Goal: Task Accomplishment & Management: Complete application form

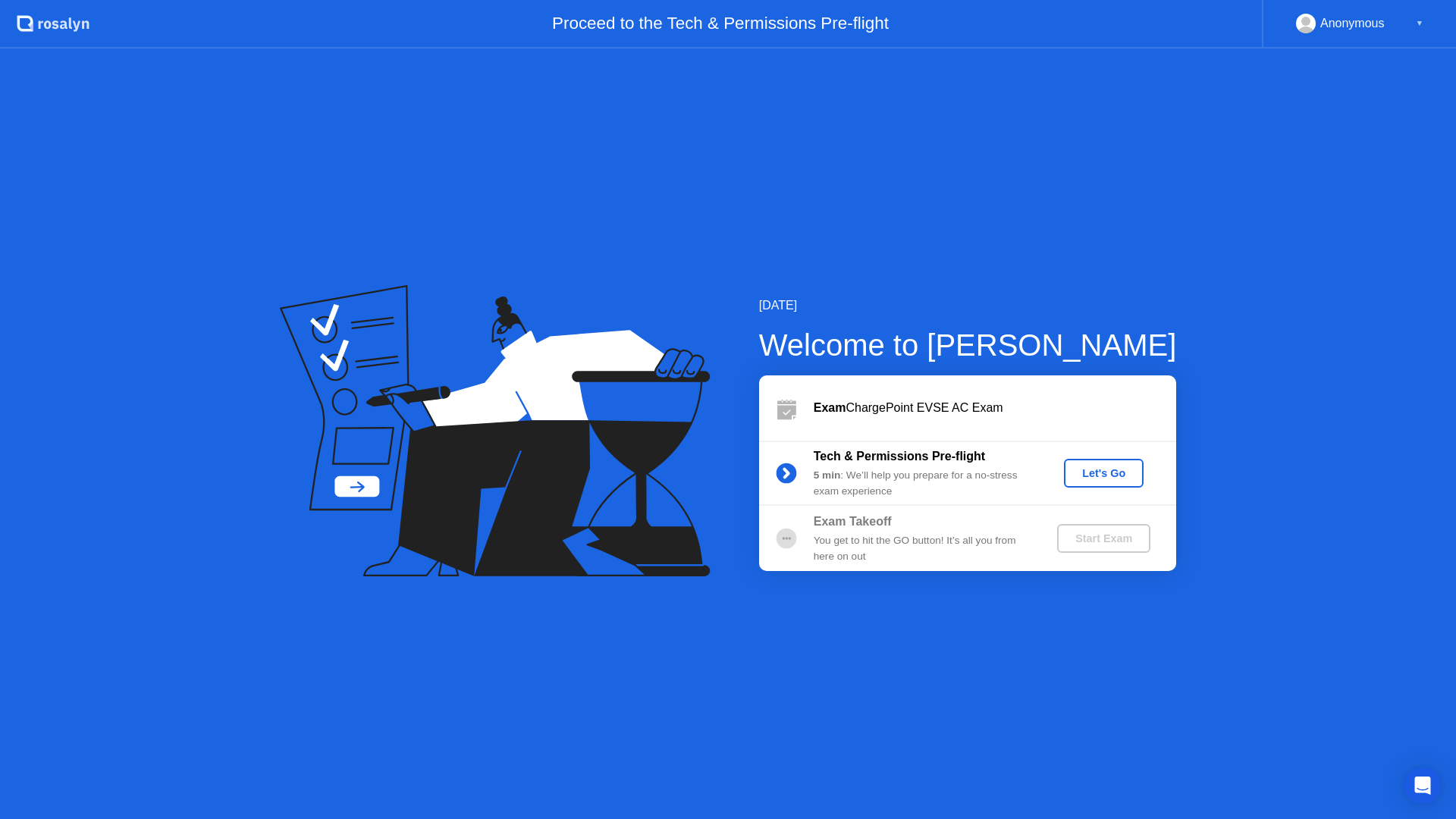
click at [1101, 472] on div "Let's Go" at bounding box center [1104, 473] width 68 height 12
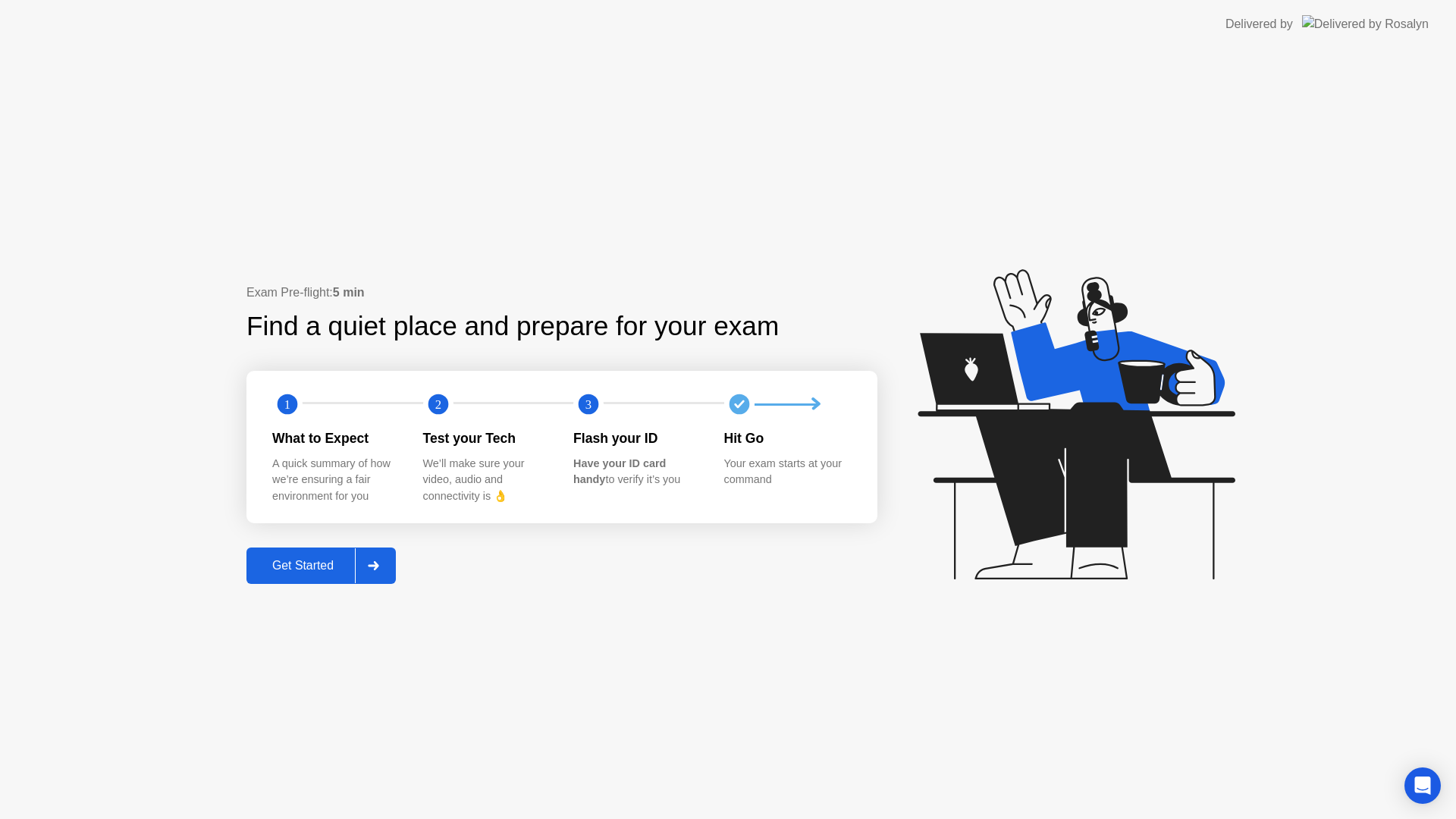
click at [330, 569] on div "Get Started" at bounding box center [303, 566] width 104 height 14
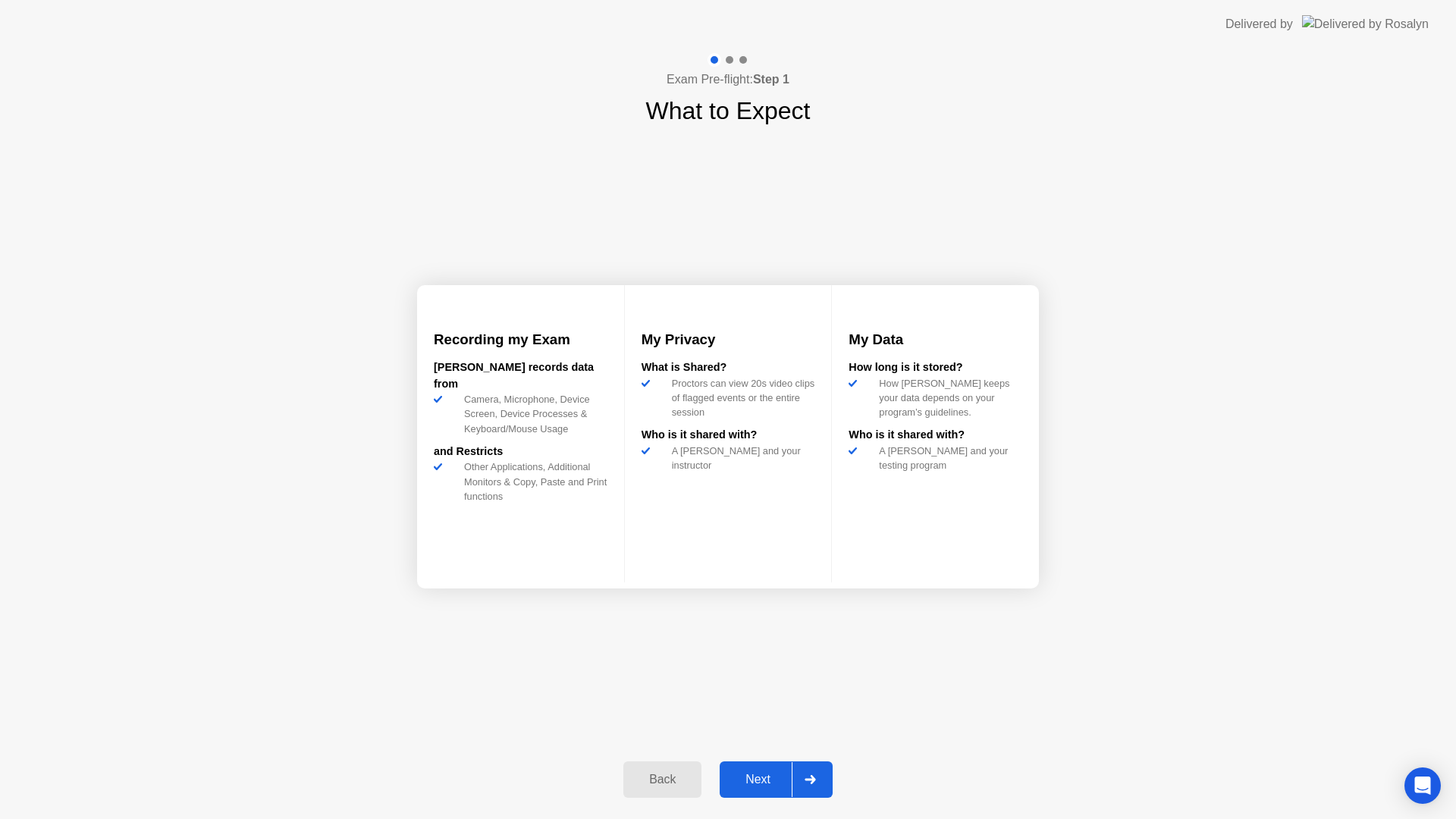
click at [749, 773] on div "Next" at bounding box center [758, 780] width 68 height 14
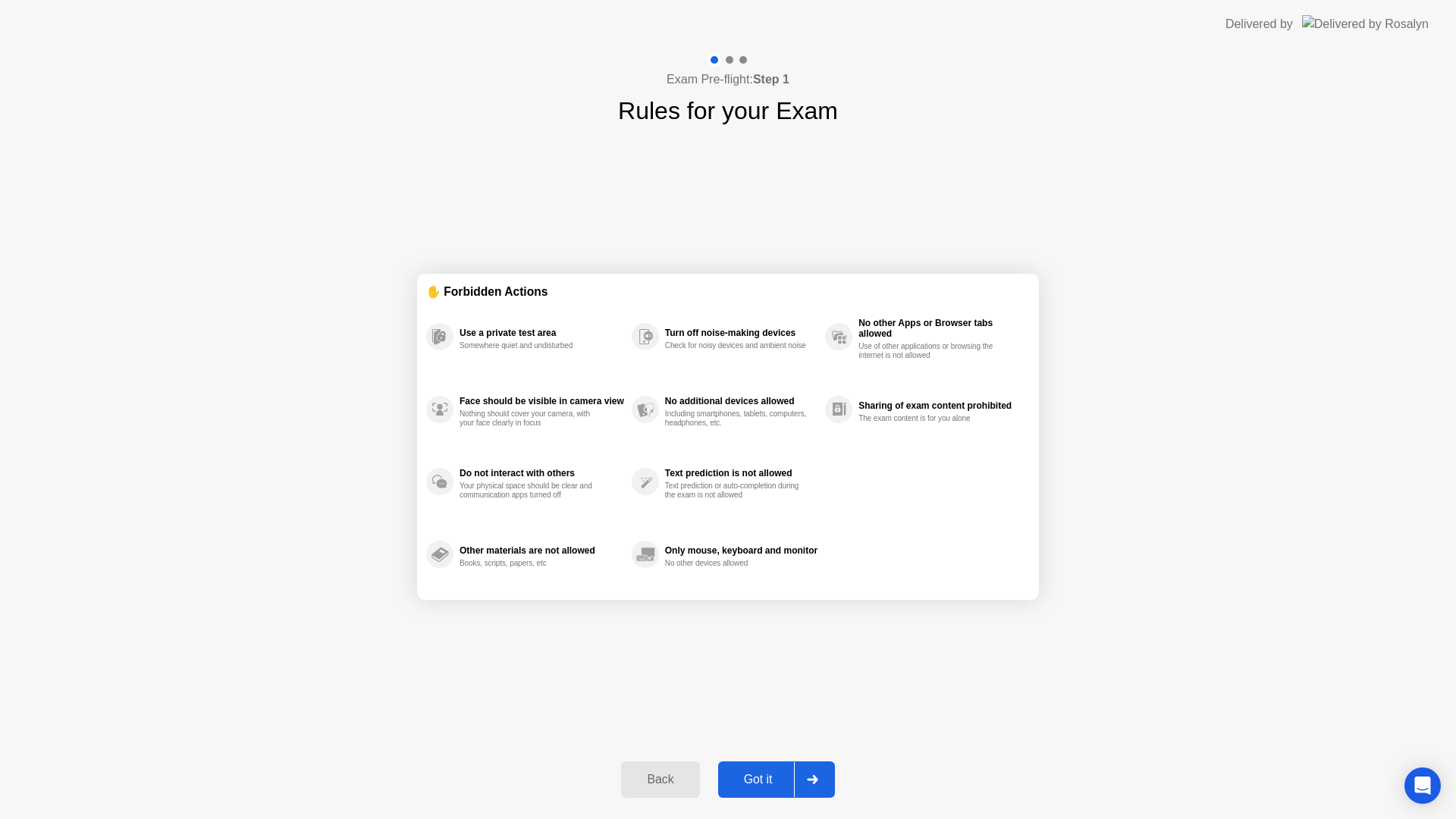
click at [761, 774] on div "Got it" at bounding box center [758, 780] width 71 height 14
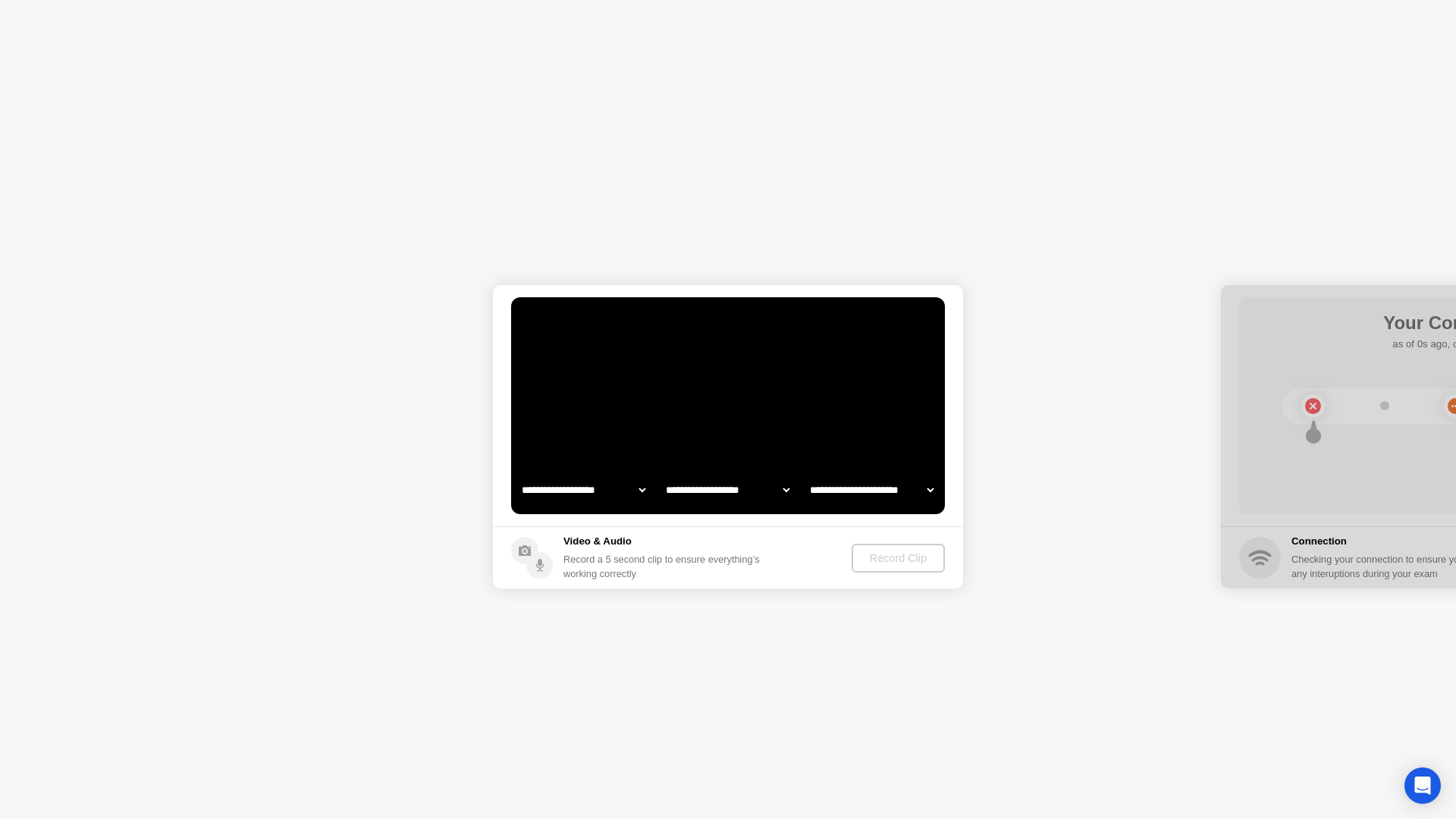
select select "**********"
select select "*******"
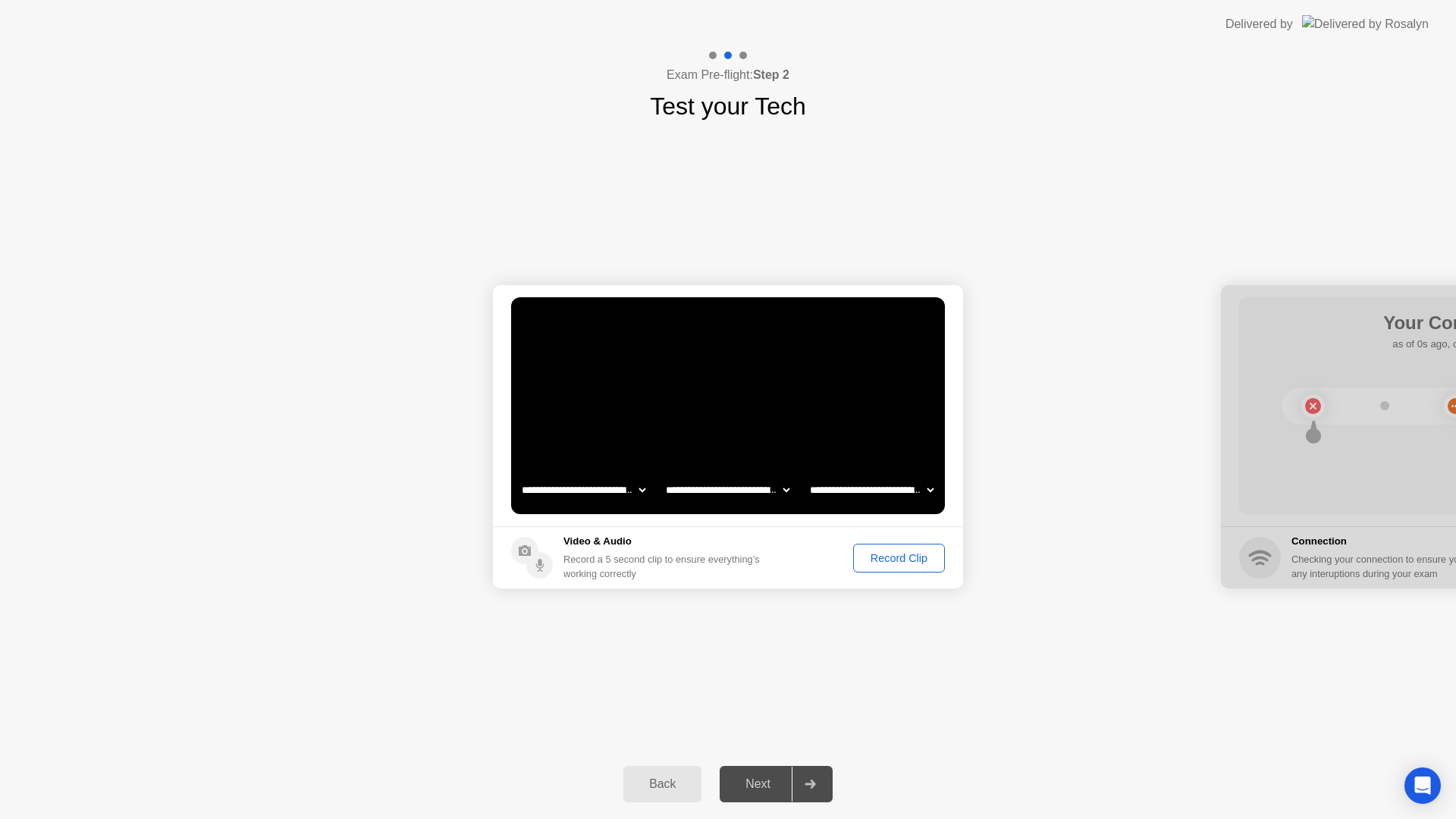
click at [895, 562] on div "Record Clip" at bounding box center [899, 558] width 81 height 12
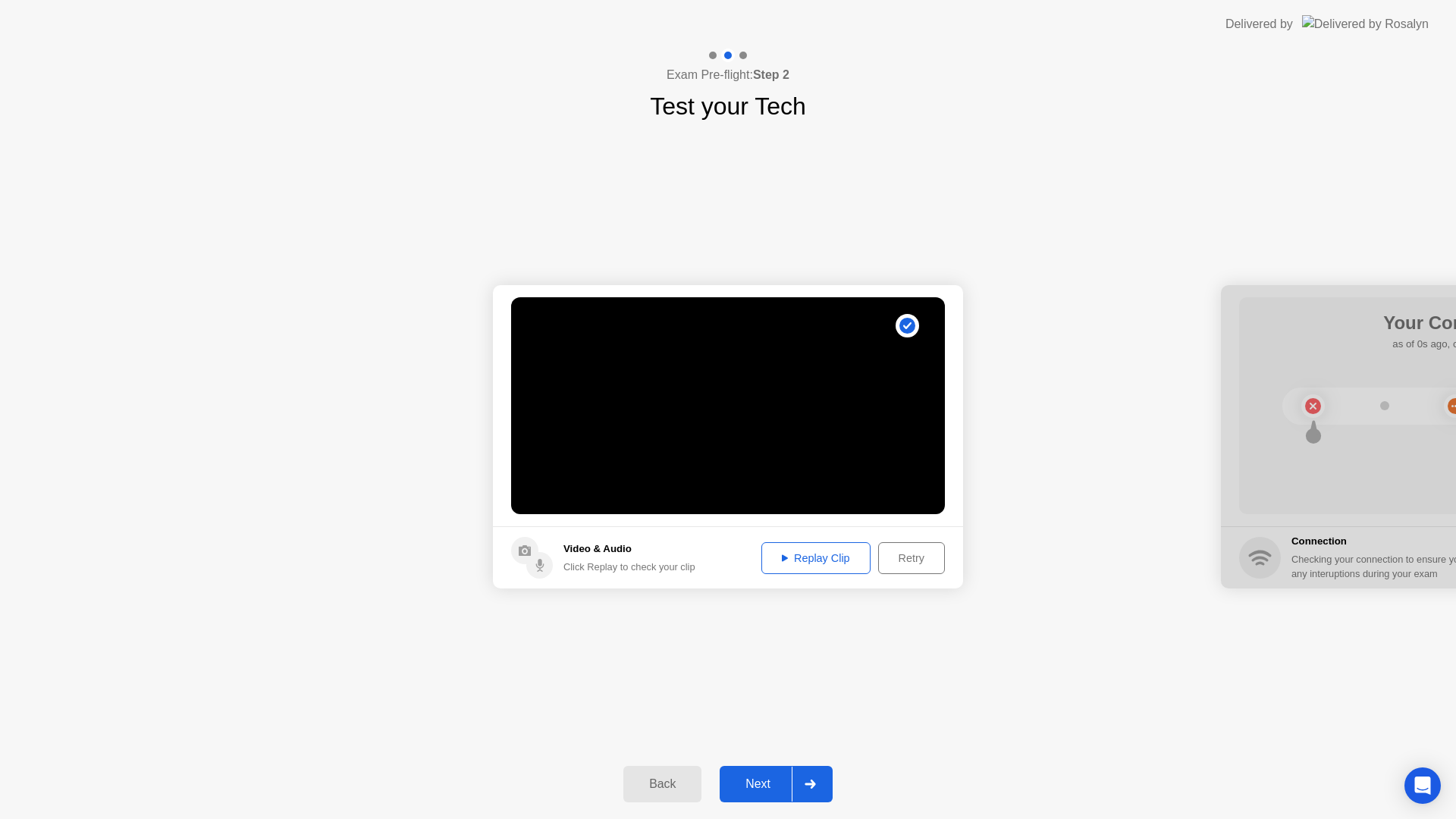
click at [748, 780] on div "Next" at bounding box center [758, 785] width 68 height 14
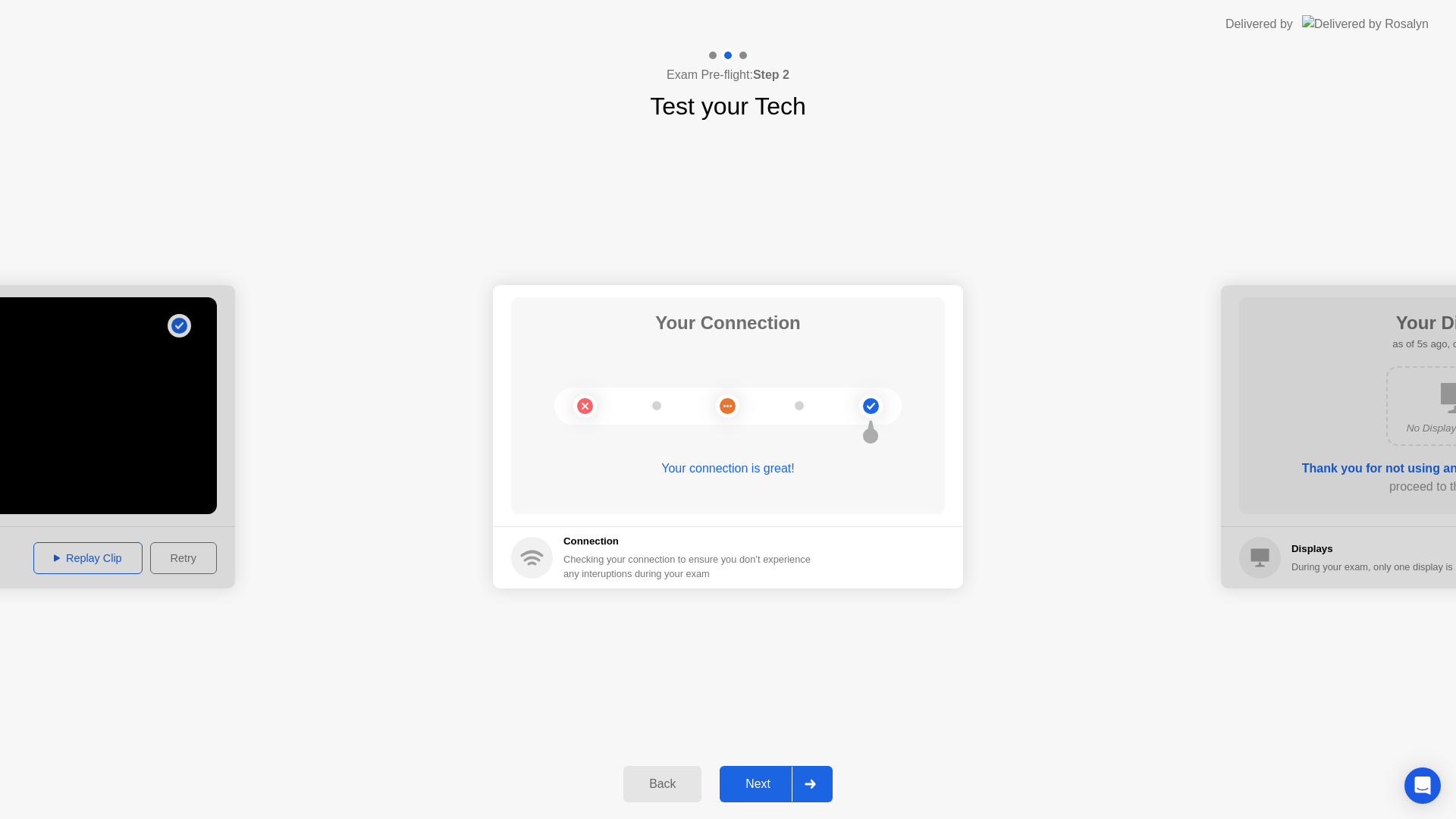
click at [773, 779] on div "Next" at bounding box center [758, 785] width 68 height 14
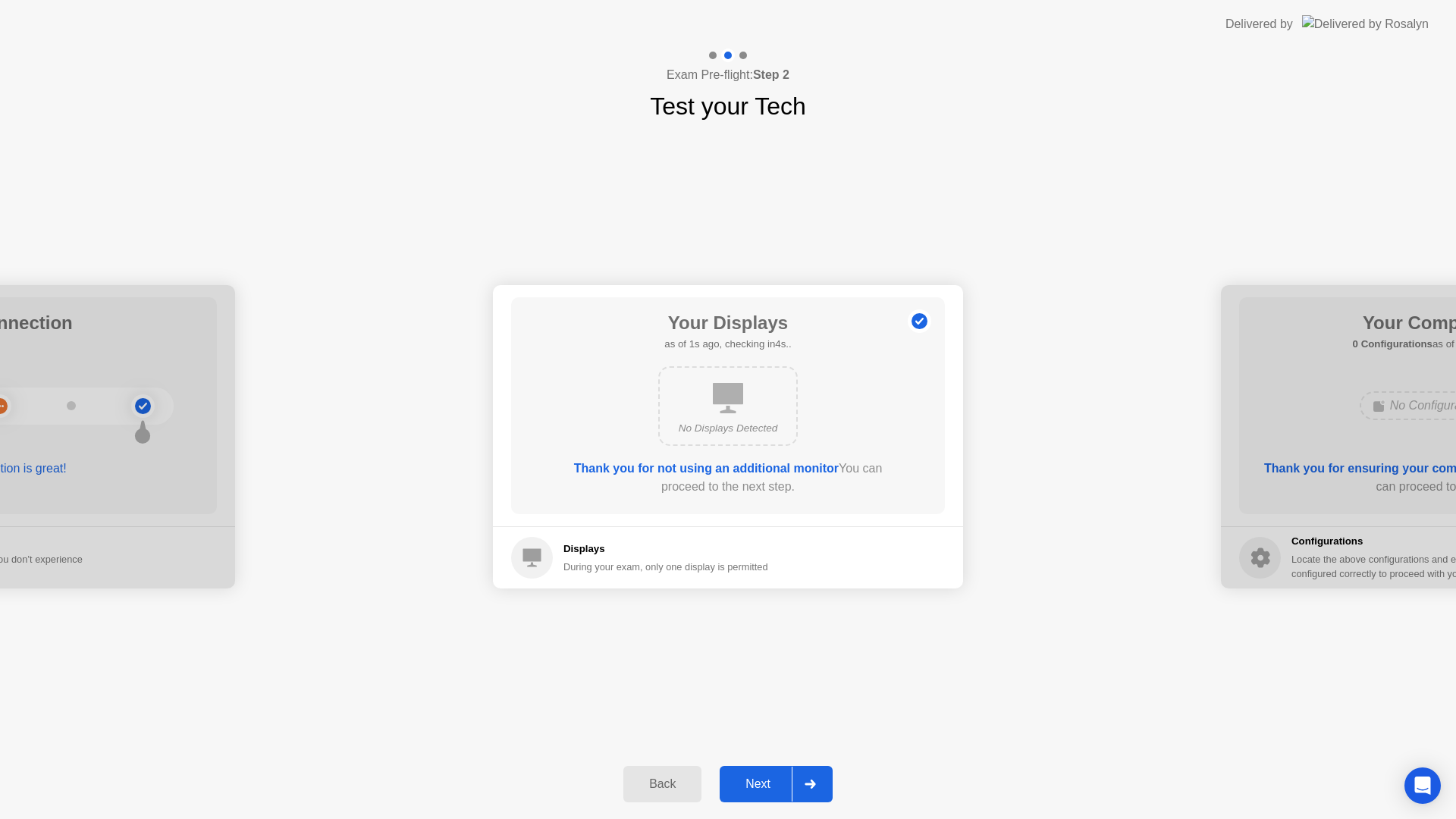
click at [753, 768] on button "Next" at bounding box center [776, 784] width 113 height 36
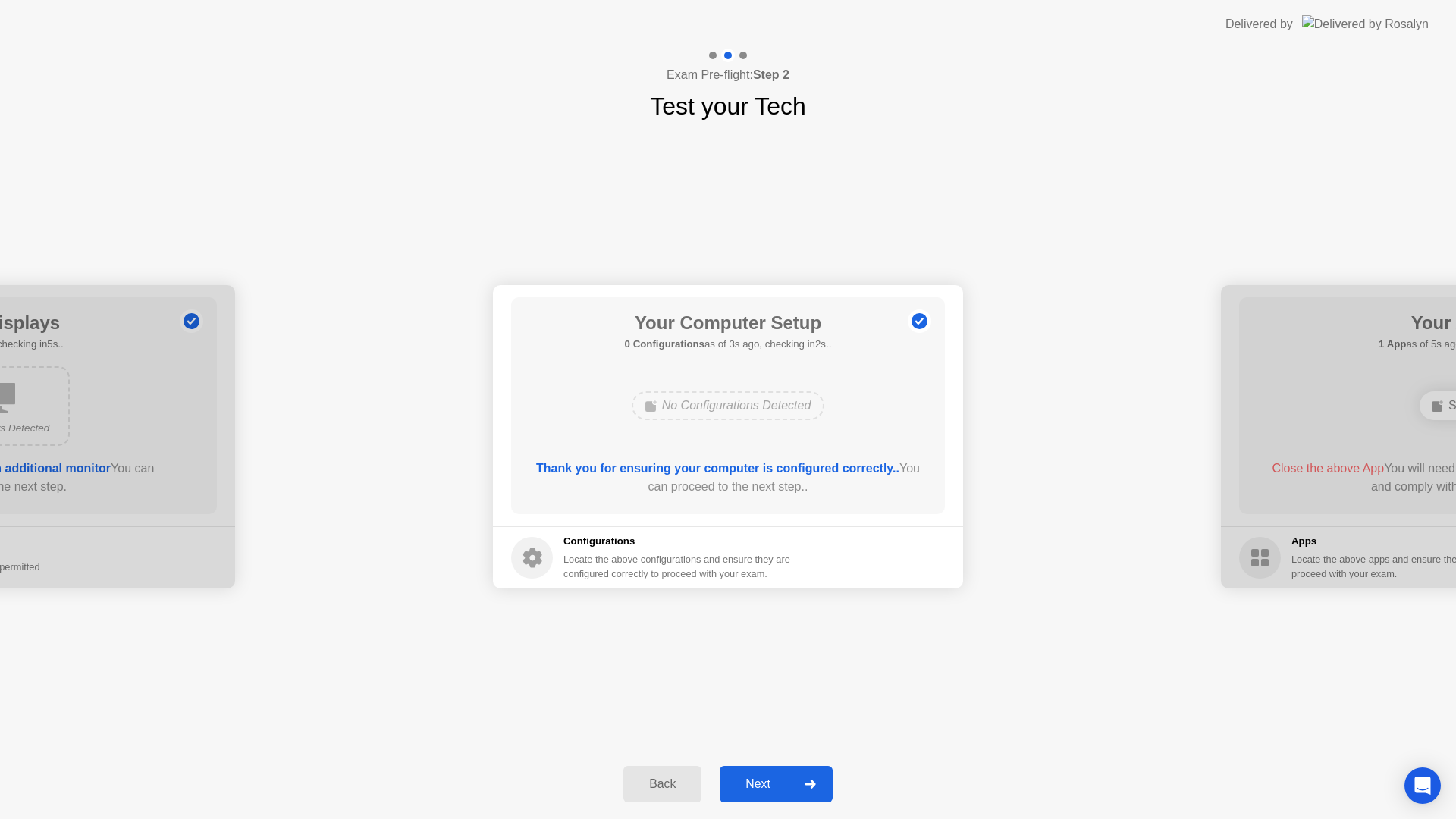
click at [756, 790] on div "Next" at bounding box center [758, 785] width 68 height 14
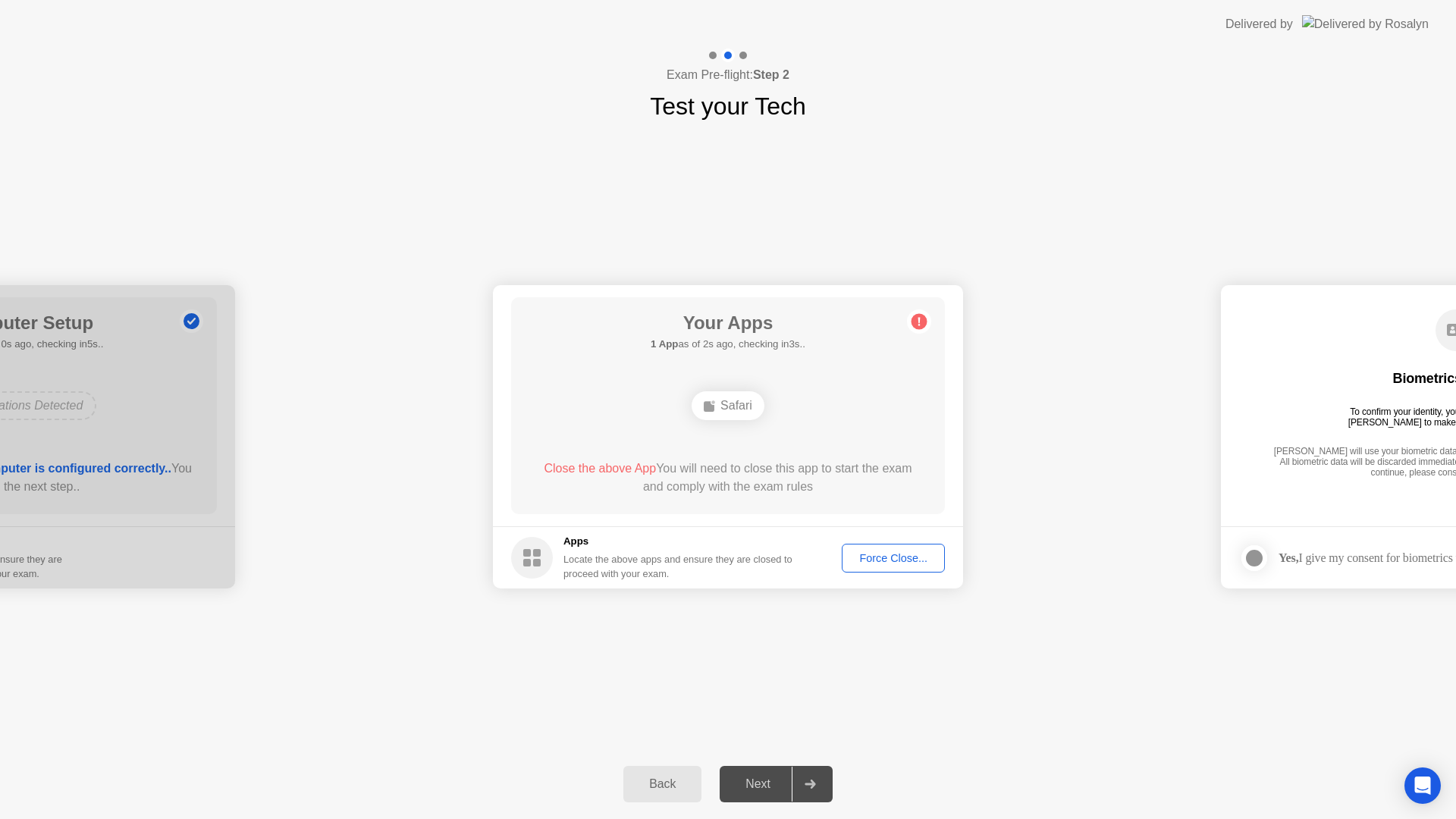
click at [756, 790] on div "Next" at bounding box center [758, 785] width 68 height 14
click at [866, 568] on button "Force Close..." at bounding box center [893, 558] width 103 height 29
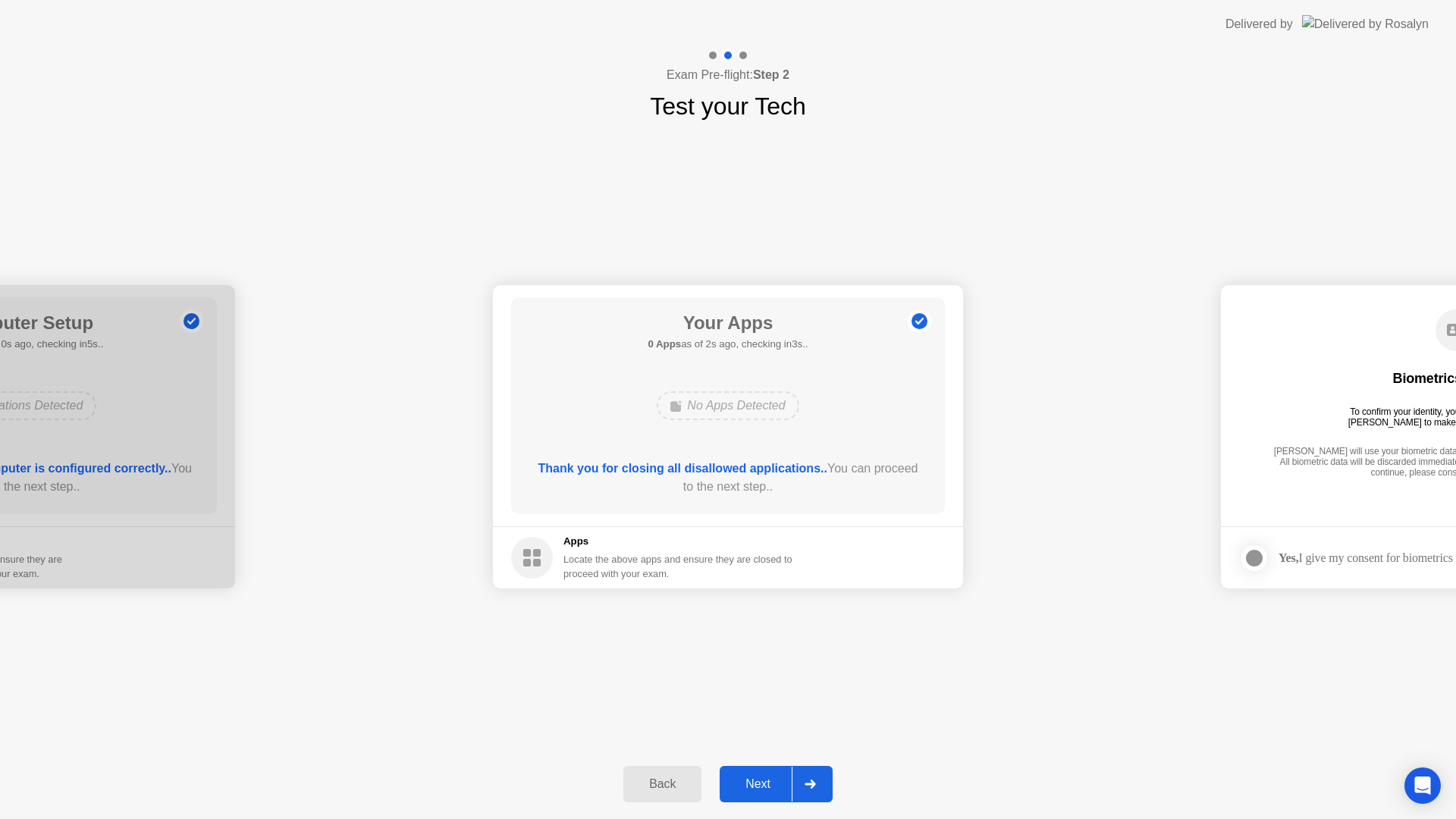
click at [763, 785] on div "Next" at bounding box center [758, 785] width 68 height 14
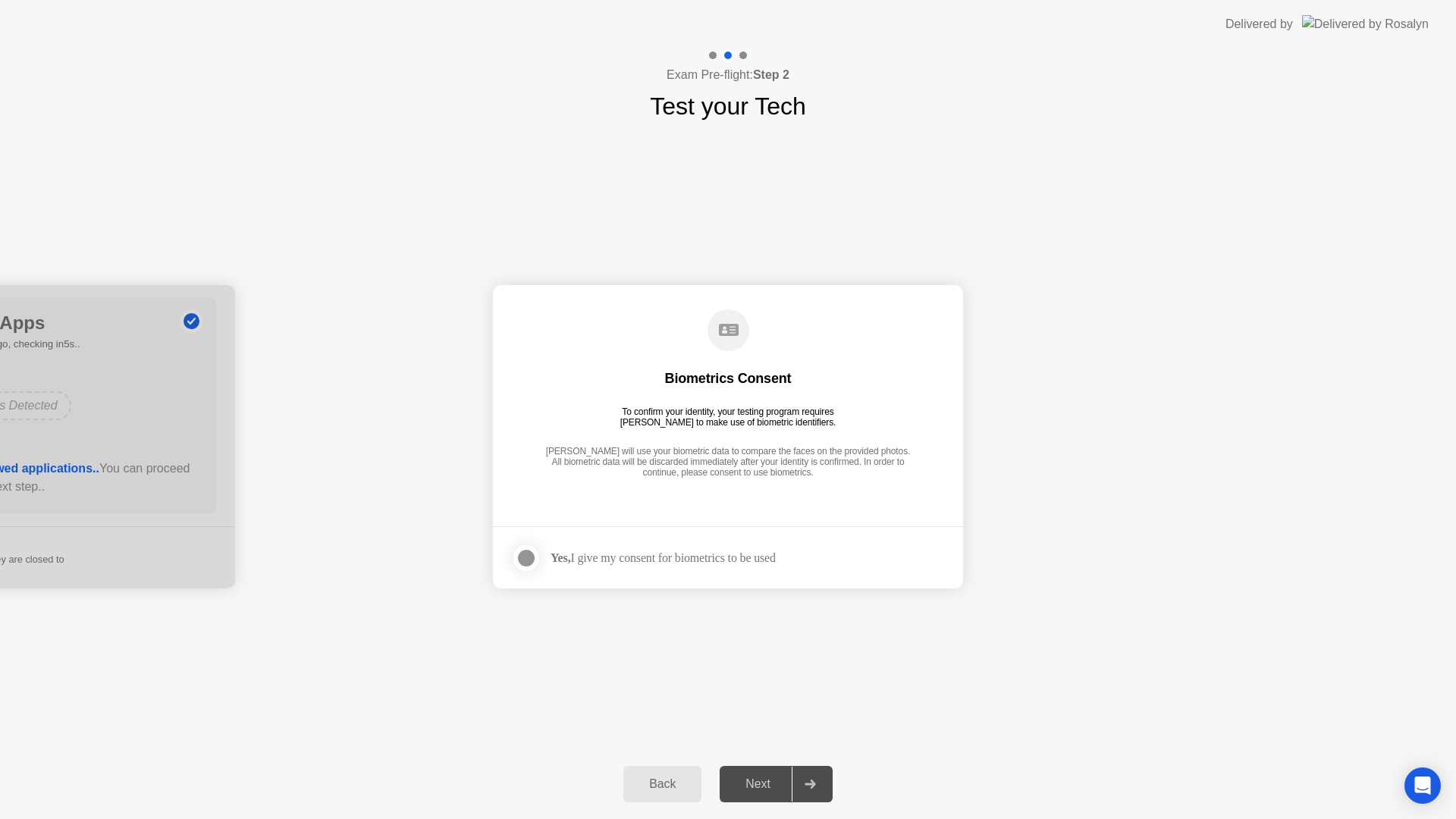
click at [533, 561] on div at bounding box center [526, 557] width 18 height 18
click at [755, 784] on div "Next" at bounding box center [758, 785] width 68 height 14
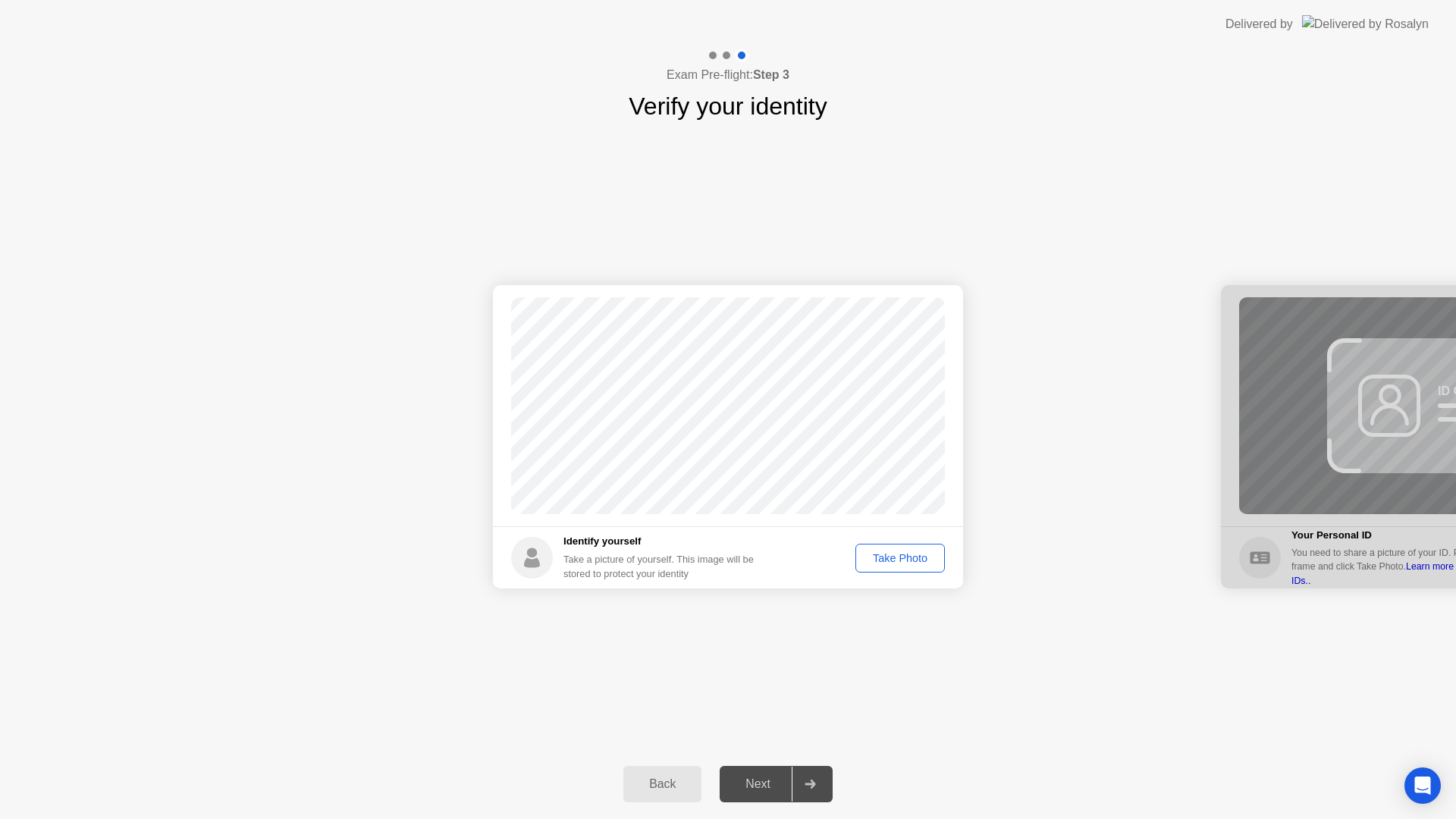
click at [871, 574] on footer "Identify yourself Take a picture of yourself. This image will be stored to prot…" at bounding box center [728, 557] width 470 height 63
click at [872, 563] on div "Take Photo" at bounding box center [900, 558] width 79 height 12
click at [905, 561] on div "Retake" at bounding box center [910, 558] width 59 height 12
click at [905, 562] on div "Take Photo" at bounding box center [900, 558] width 79 height 12
click at [903, 562] on div "Retake" at bounding box center [910, 558] width 59 height 12
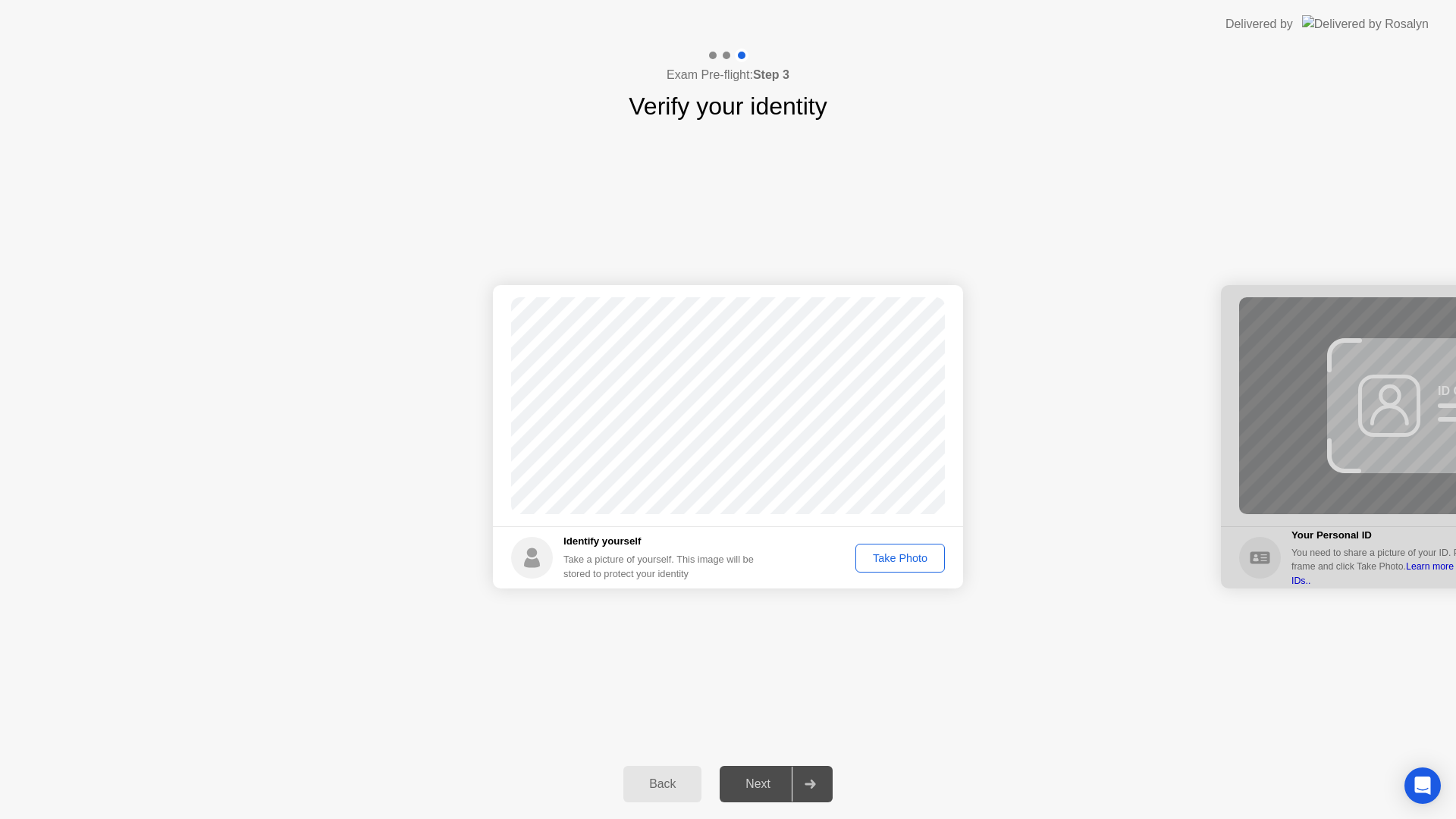
click at [899, 562] on div "Take Photo" at bounding box center [900, 558] width 79 height 12
click at [779, 783] on div "Next" at bounding box center [758, 785] width 68 height 14
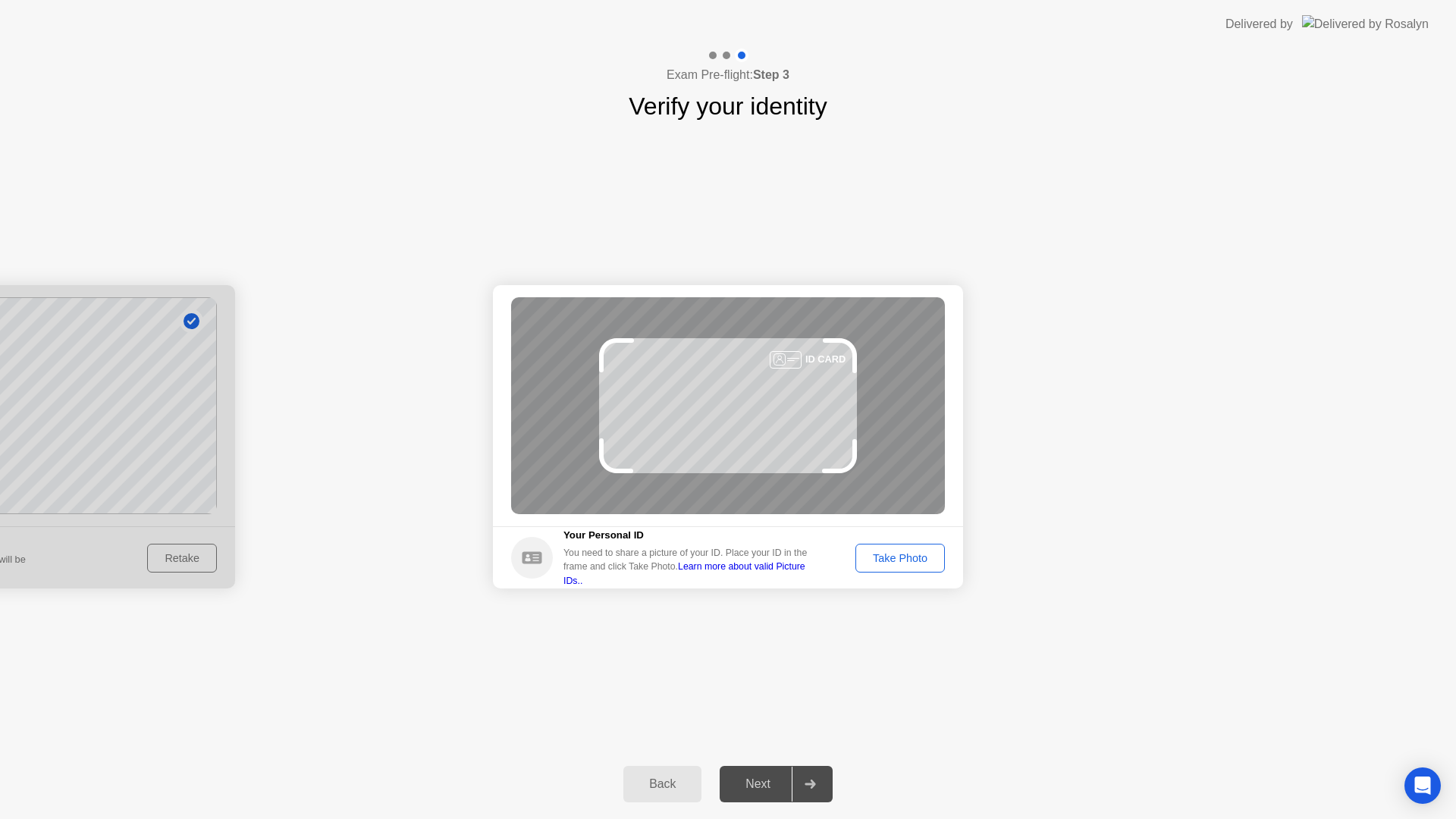
click at [877, 575] on footer "Your Personal ID You need to share a picture of your ID. Place your ID in the f…" at bounding box center [728, 557] width 470 height 63
click at [881, 562] on div "Take Photo" at bounding box center [900, 558] width 79 height 12
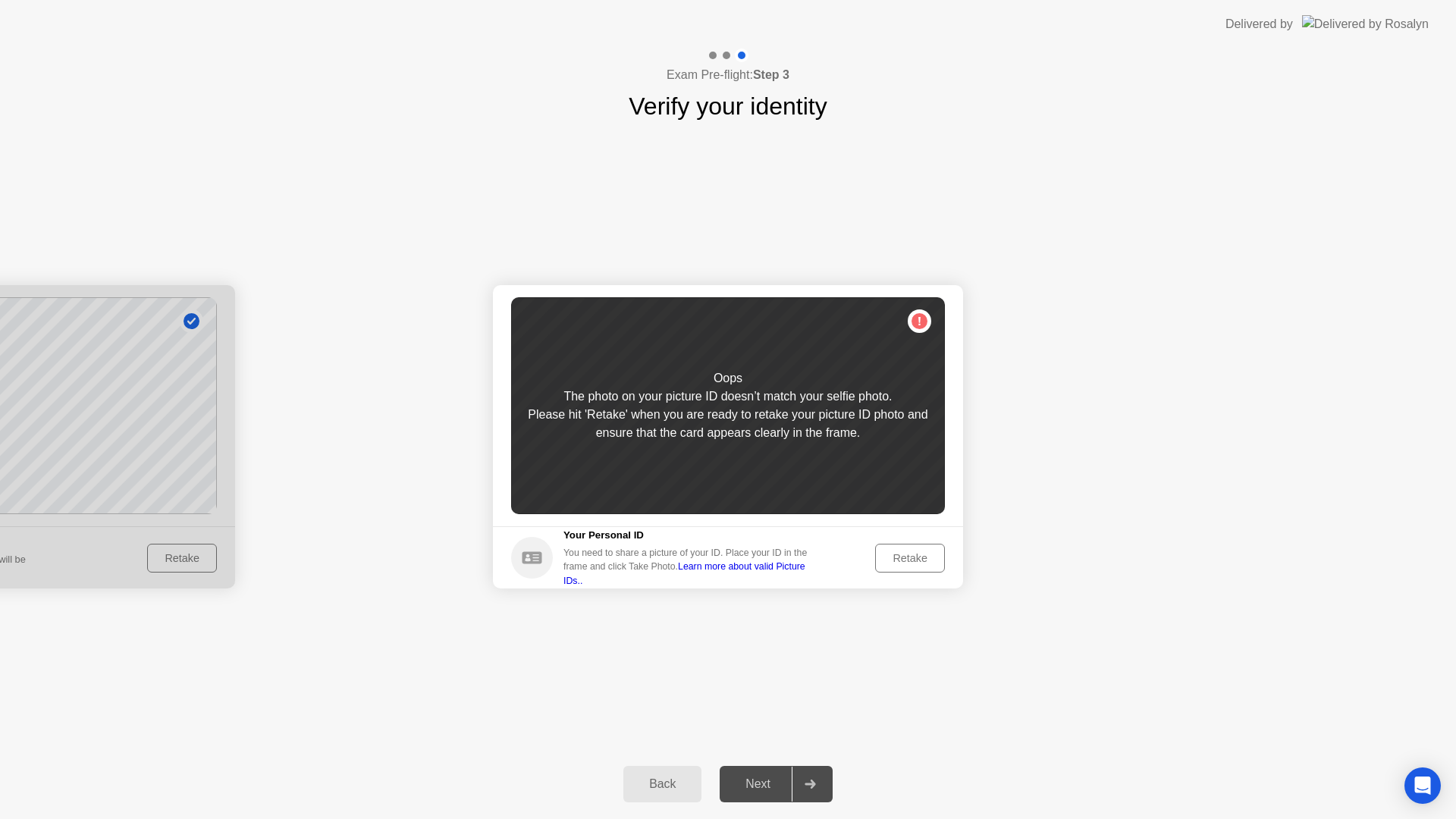
click at [917, 563] on div "Retake" at bounding box center [910, 558] width 59 height 12
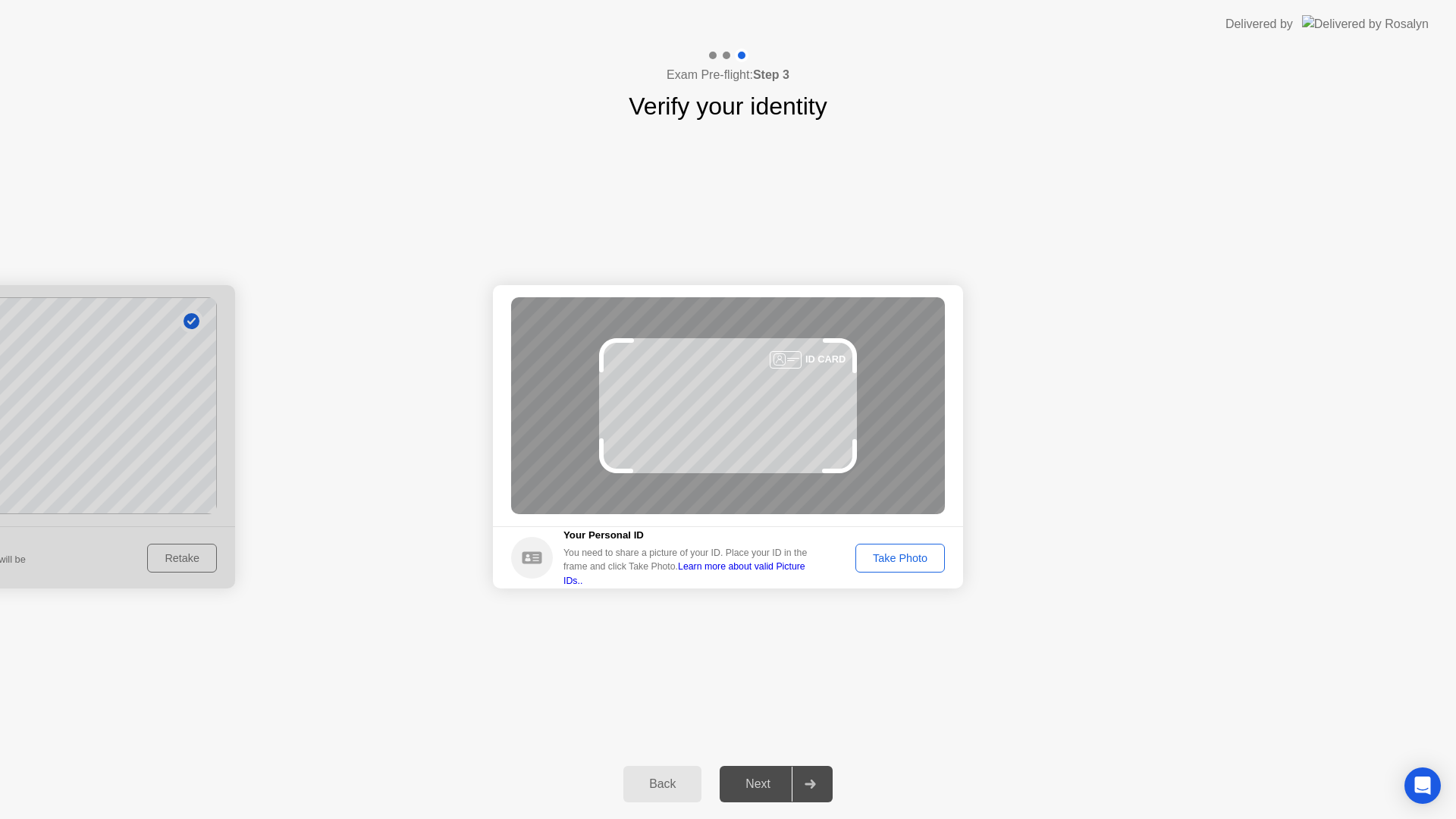
click at [874, 552] on div "Take Photo" at bounding box center [900, 558] width 79 height 12
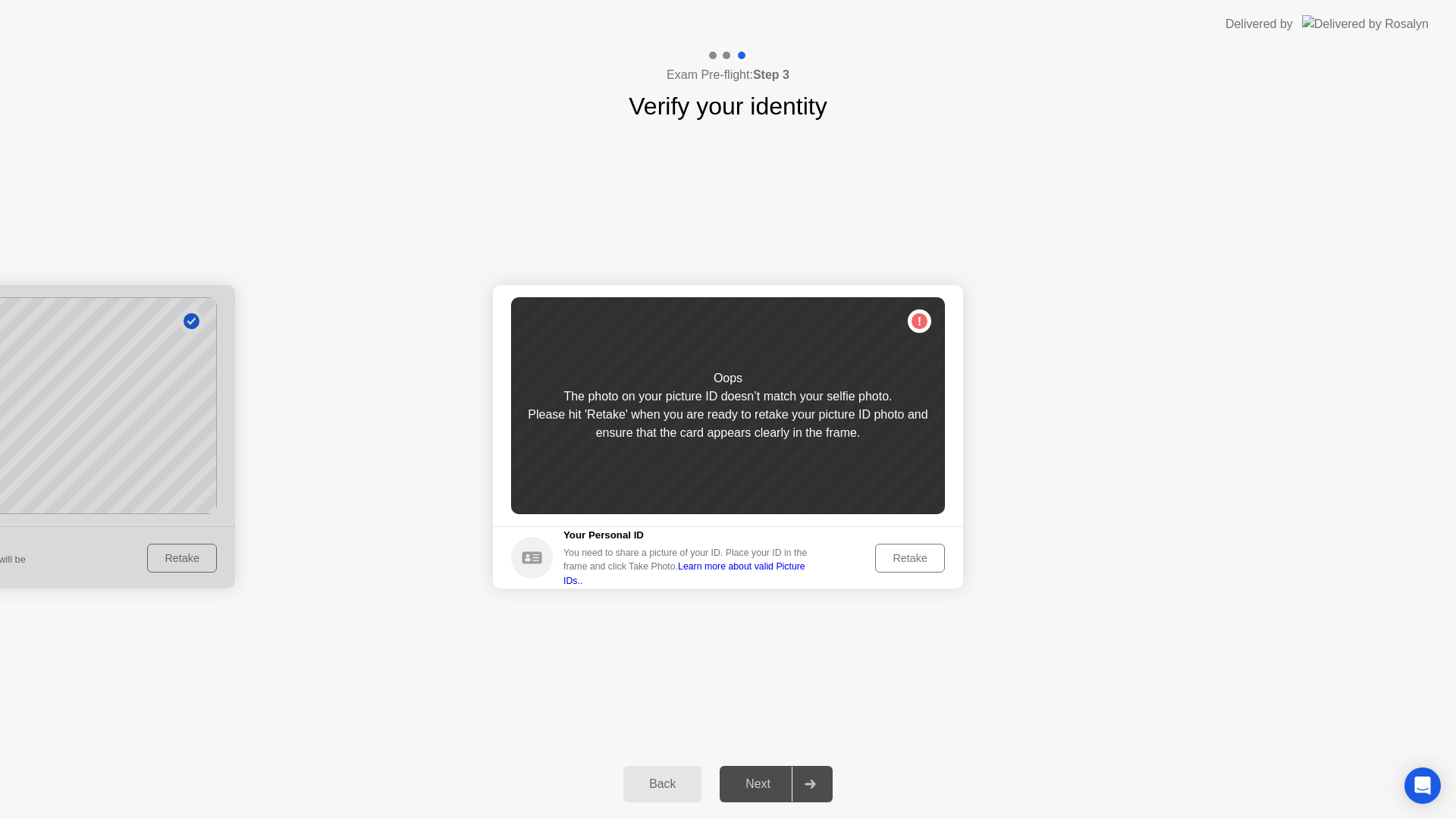
click at [899, 563] on div "Retake" at bounding box center [910, 558] width 59 height 12
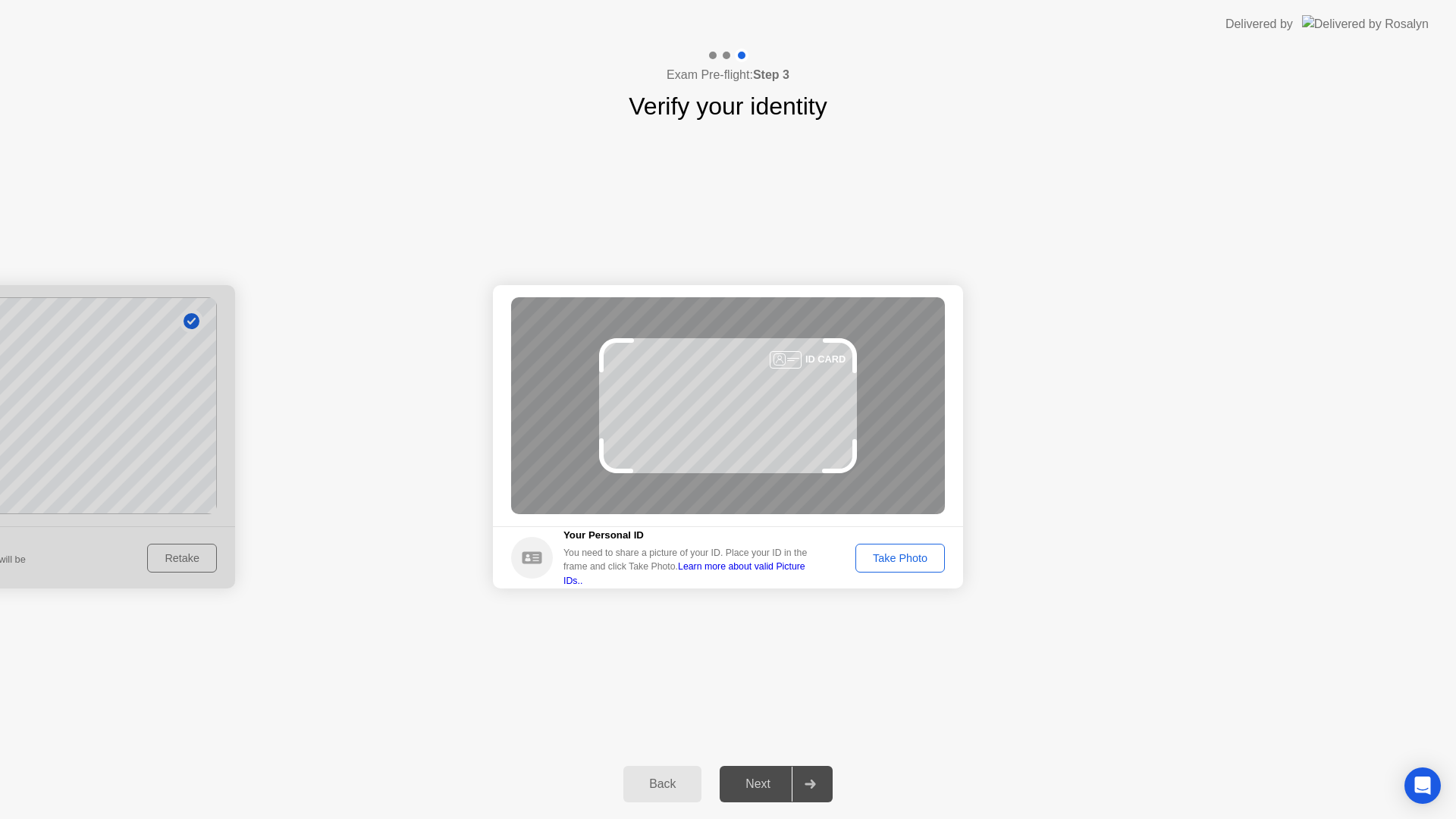
click at [895, 554] on div "Take Photo" at bounding box center [900, 558] width 79 height 12
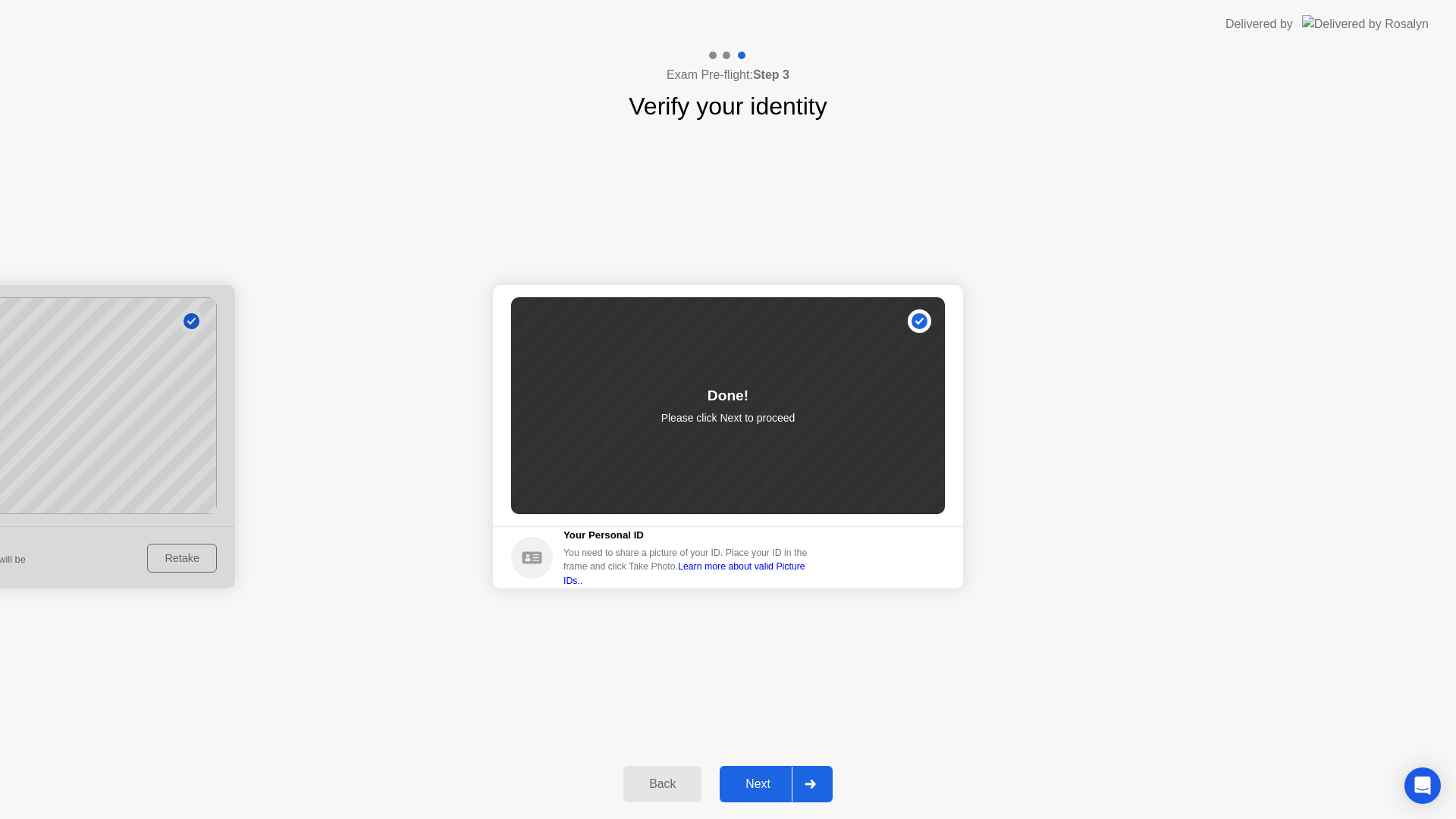
click at [755, 797] on button "Next" at bounding box center [776, 784] width 113 height 36
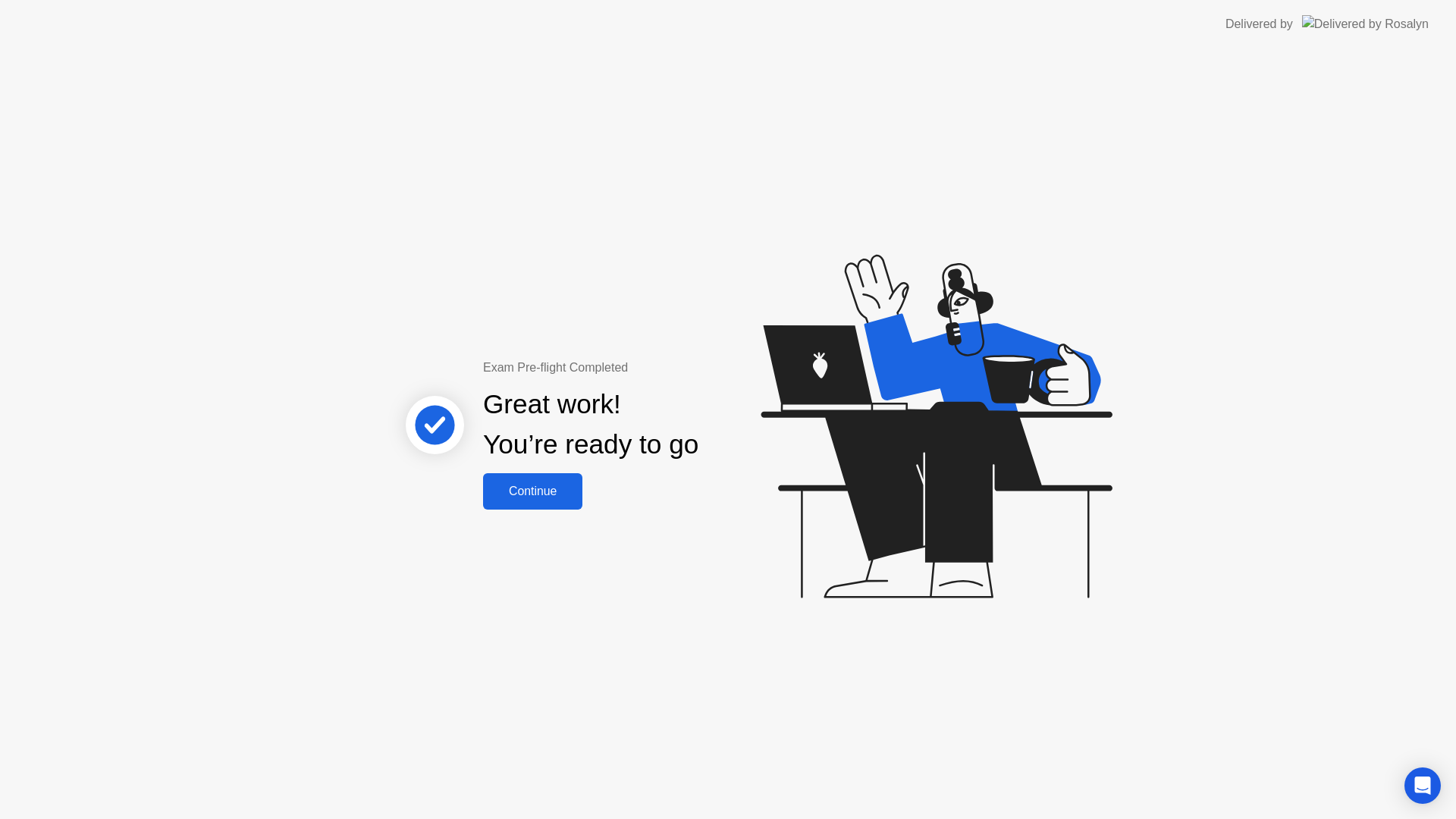
click at [569, 510] on div "Exam Pre-flight Completed Great work! You’re ready to go Continue" at bounding box center [728, 434] width 1456 height 771
click at [560, 503] on button "Continue" at bounding box center [532, 491] width 99 height 36
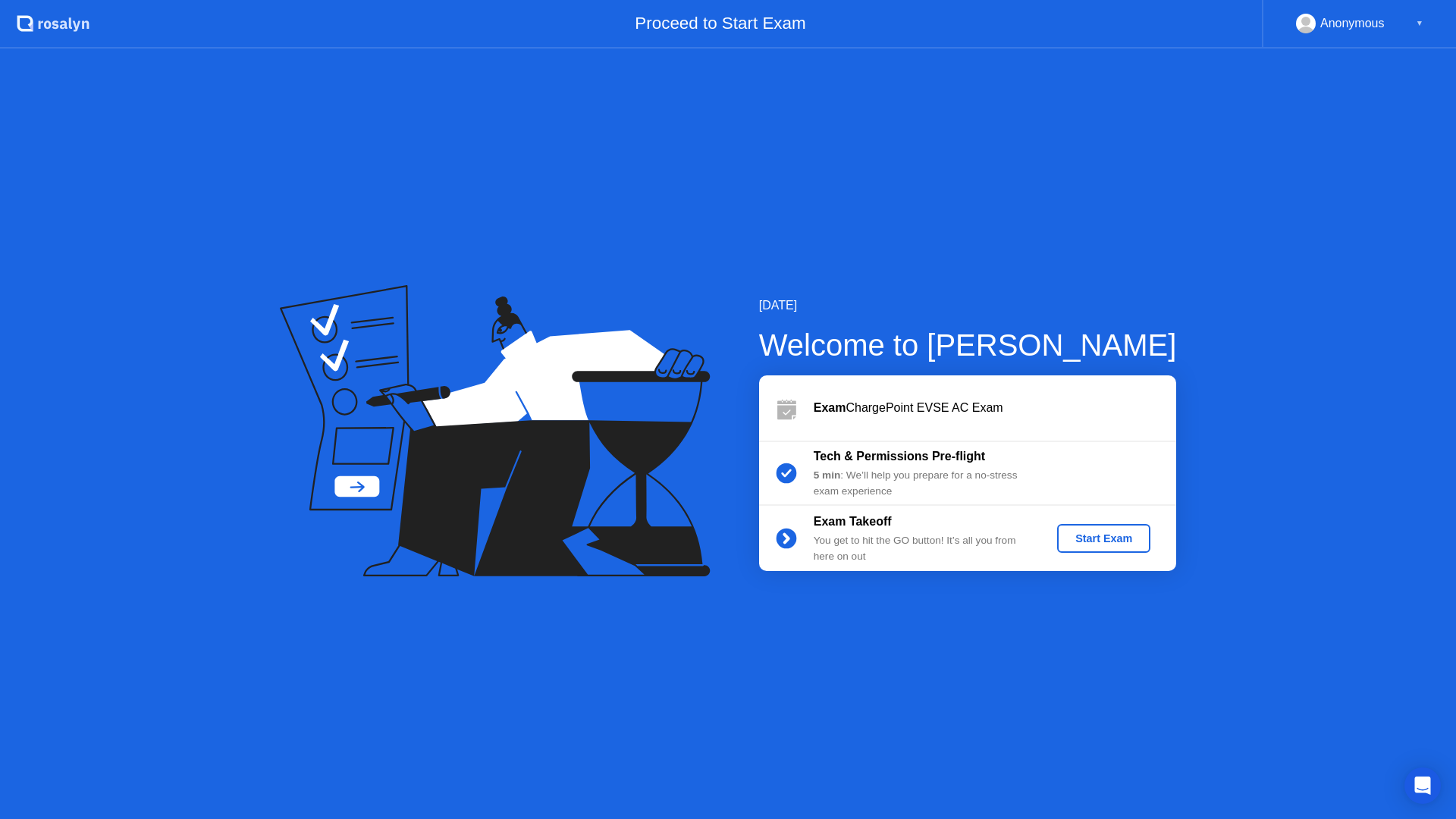
click at [1114, 545] on div "Start Exam" at bounding box center [1104, 539] width 81 height 12
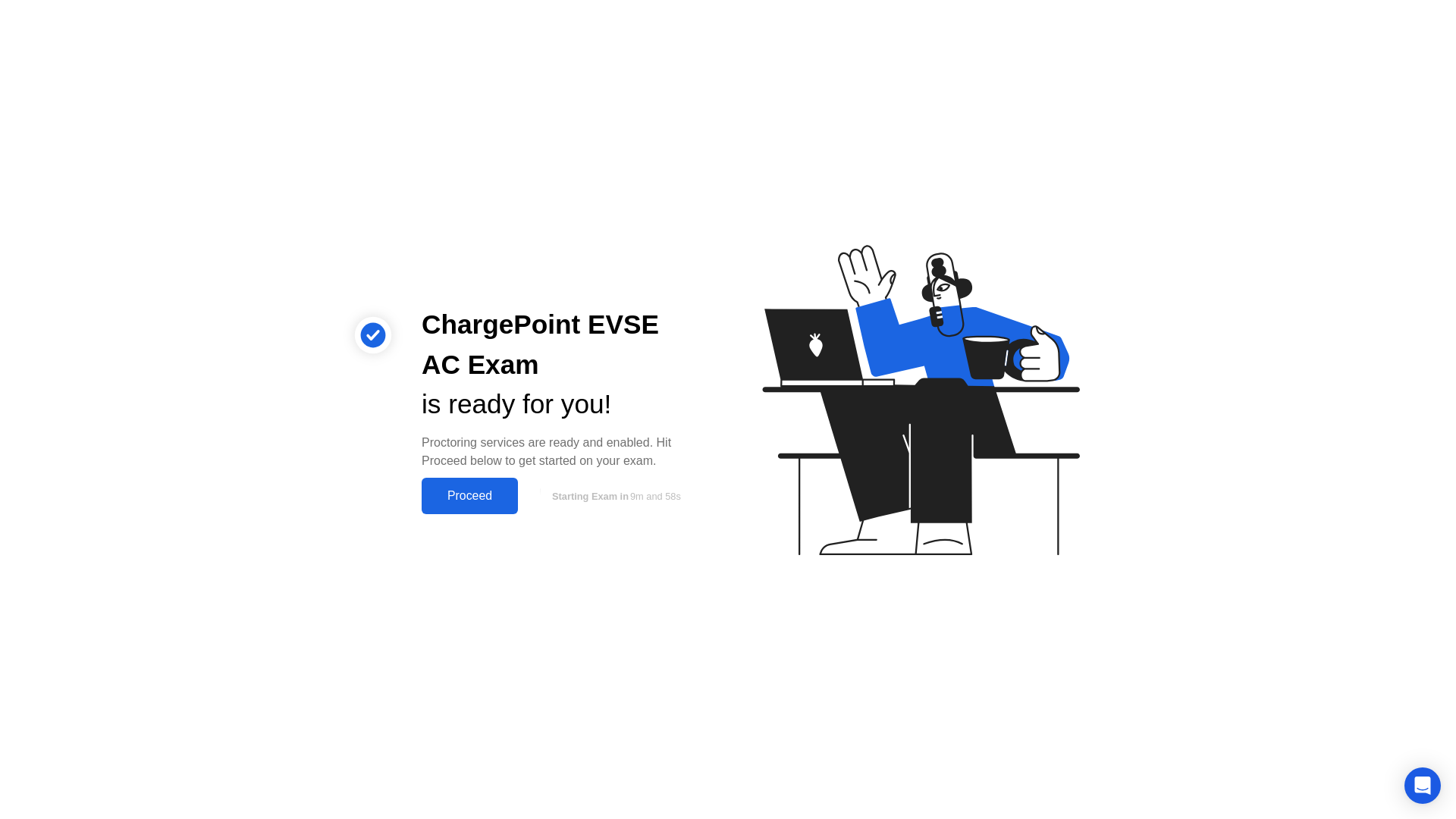
click at [456, 513] on button "Proceed" at bounding box center [470, 496] width 96 height 36
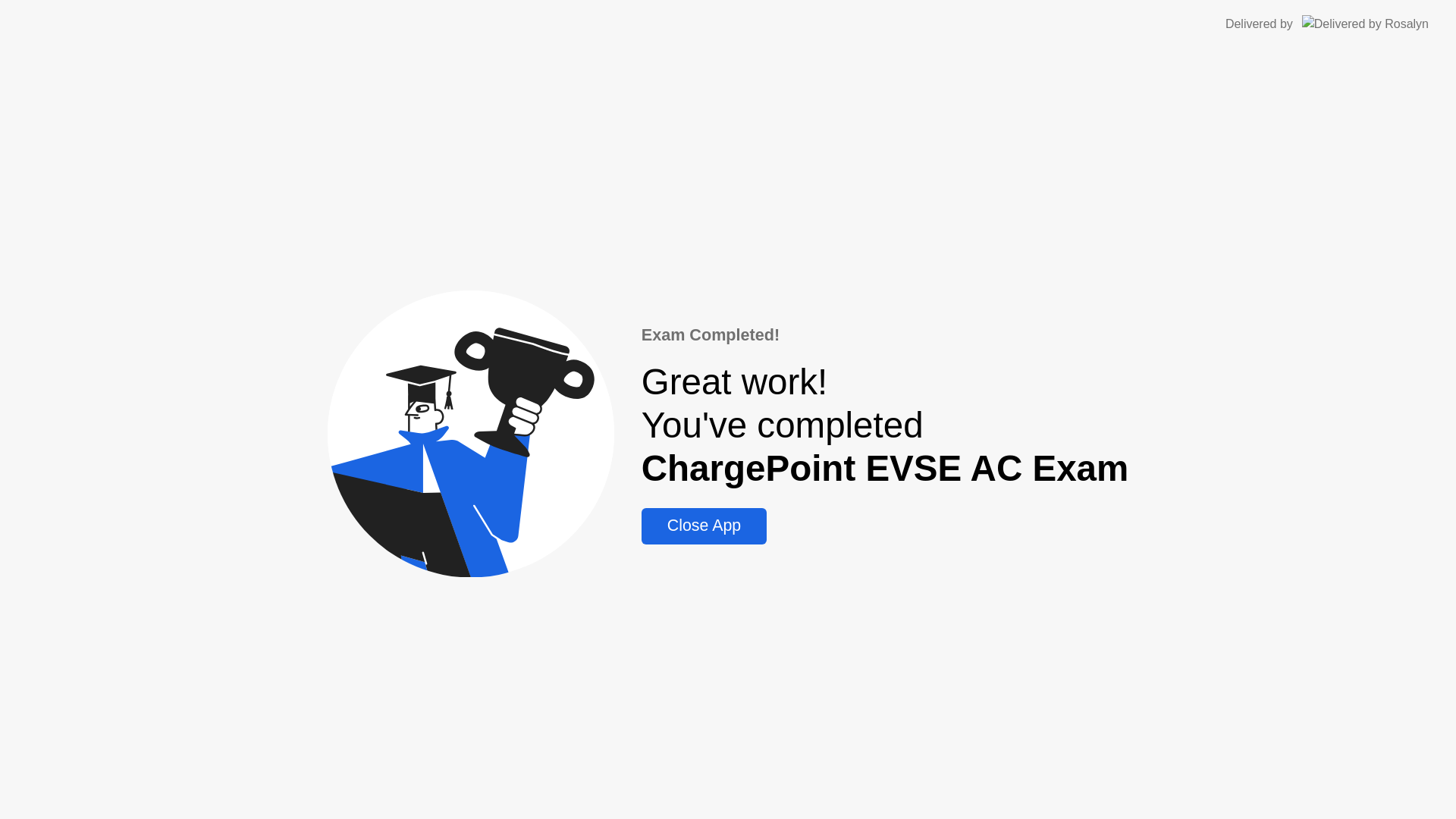
click at [685, 534] on div "Close App" at bounding box center [704, 526] width 116 height 19
